Goal: Transaction & Acquisition: Purchase product/service

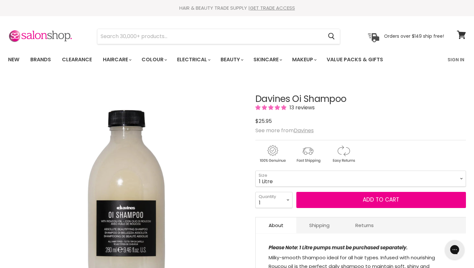
click at [255, 171] on select "90ml 280ml 1 Litre" at bounding box center [360, 179] width 211 height 16
select select "1 Litre"
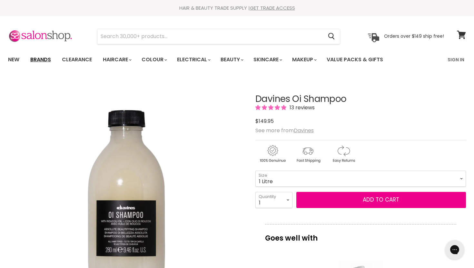
click at [44, 60] on link "Brands" at bounding box center [40, 60] width 30 height 14
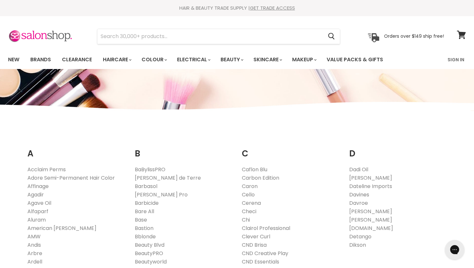
click at [362, 194] on link "Davines" at bounding box center [359, 194] width 20 height 7
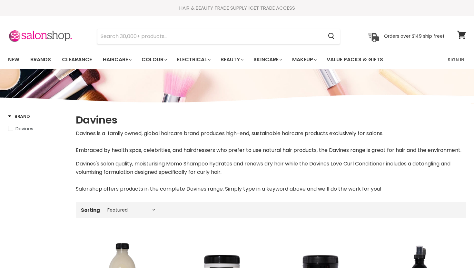
select select "manual"
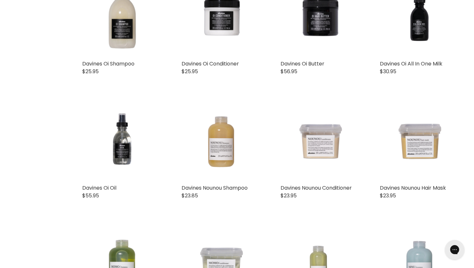
scroll to position [262, 0]
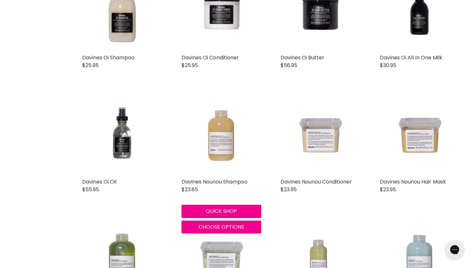
click at [226, 139] on img "Main content" at bounding box center [221, 135] width 80 height 80
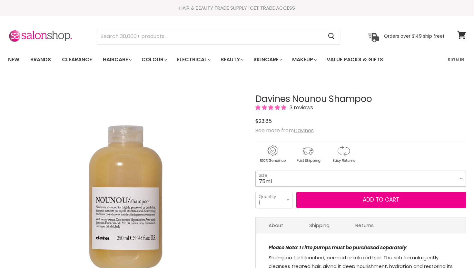
click at [269, 171] on select "75ml 250ml 1 Litre" at bounding box center [360, 179] width 211 height 16
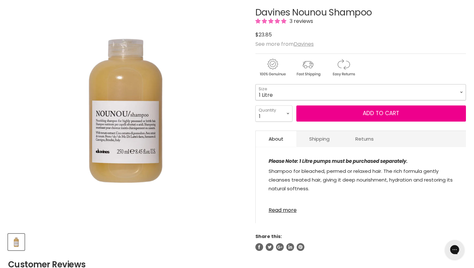
click at [255, 84] on select "75ml 250ml 1 Litre" at bounding box center [360, 92] width 211 height 16
select select "1 Litre"
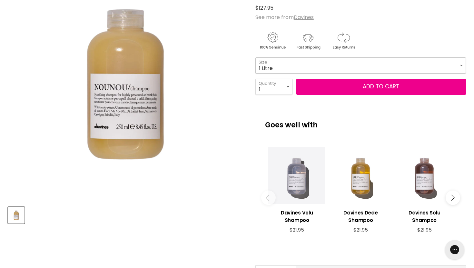
scroll to position [114, 0]
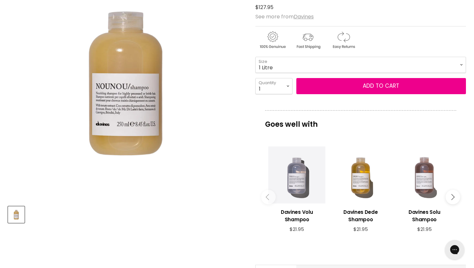
click at [426, 176] on div "Main content" at bounding box center [424, 174] width 57 height 57
